Goal: Check status

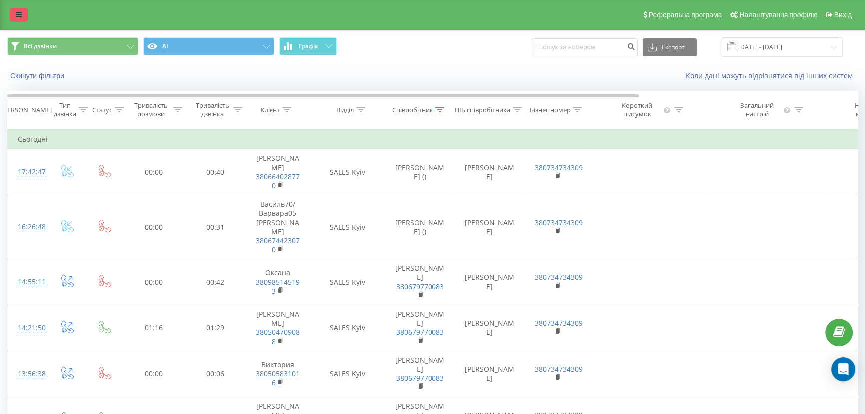
click at [19, 11] on icon at bounding box center [19, 14] width 6 height 7
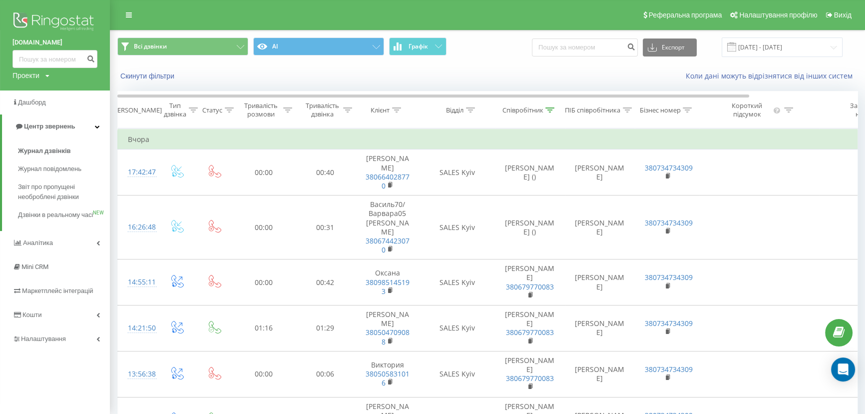
click at [32, 75] on div "Проекти" at bounding box center [25, 75] width 27 height 10
click at [32, 105] on link "[DOMAIN_NAME]" at bounding box center [45, 109] width 48 height 8
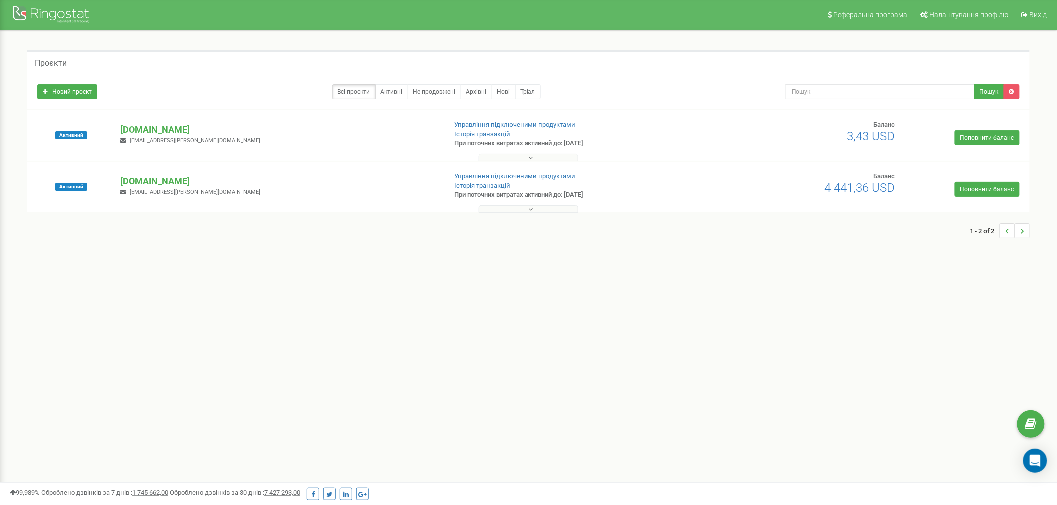
click at [541, 160] on button at bounding box center [528, 157] width 100 height 7
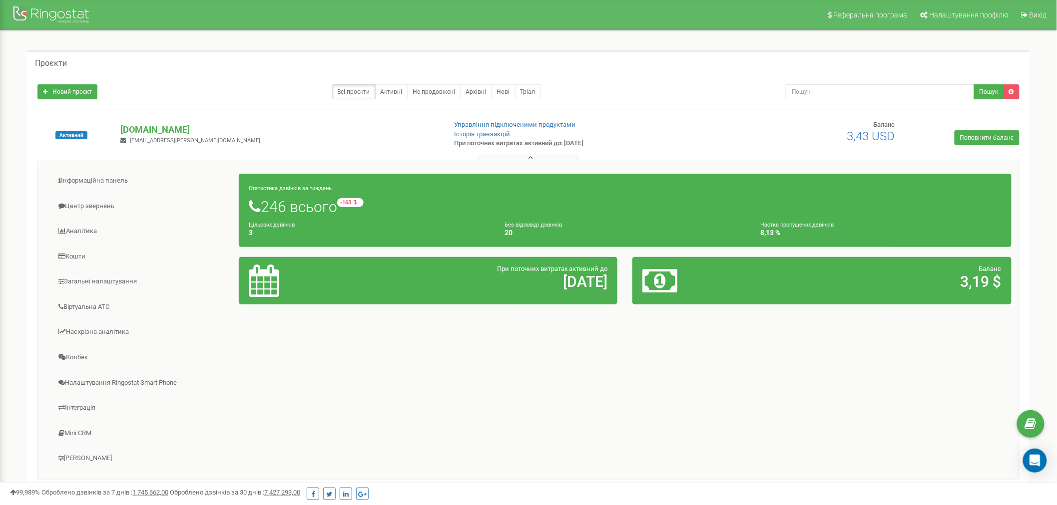
drag, startPoint x: 560, startPoint y: 144, endPoint x: 645, endPoint y: 147, distance: 85.5
click at [636, 146] on p "При поточних витратах активний до: 23.09.2025" at bounding box center [571, 143] width 234 height 9
click at [657, 147] on p "При поточних витратах активний до: 23.09.2025" at bounding box center [571, 143] width 234 height 9
drag, startPoint x: 842, startPoint y: 139, endPoint x: 895, endPoint y: 138, distance: 52.9
click at [895, 138] on div "Баланс 3,43 USD" at bounding box center [840, 131] width 125 height 22
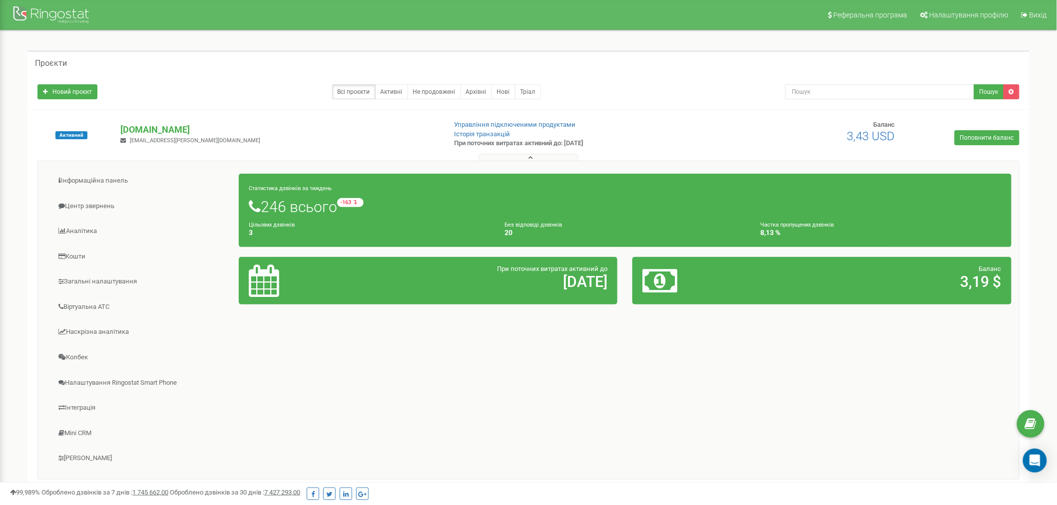
click at [709, 130] on div "Активний tr.key.study v.bauer@study.ua Управління підключеними продуктами Істор…" at bounding box center [528, 140] width 997 height 40
click at [726, 116] on div "Активний tr.key.study v.bauer@study.ua Управління підключеними продуктами Істор…" at bounding box center [528, 297] width 1002 height 375
click at [752, 107] on div "Новий проєкт Всі проєкти Активні Не продовжені Архівні Нові Тріал Пошук" at bounding box center [528, 91] width 1002 height 35
click at [550, 159] on button at bounding box center [528, 157] width 100 height 7
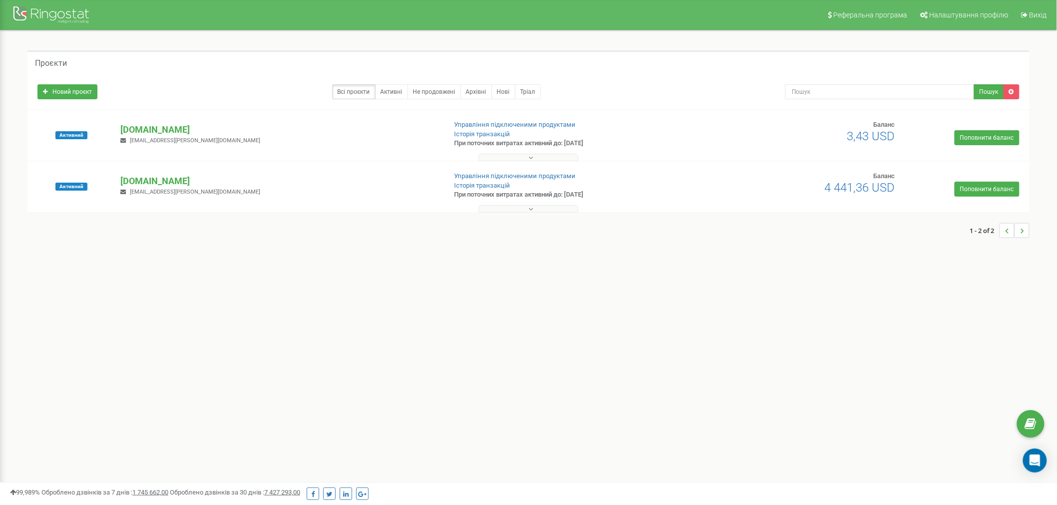
click at [662, 326] on div "Реферальна програма Налаштування профілю Вихід Проєкти Новий проєкт Всі проєкти…" at bounding box center [528, 299] width 1057 height 599
